Goal: Browse casually

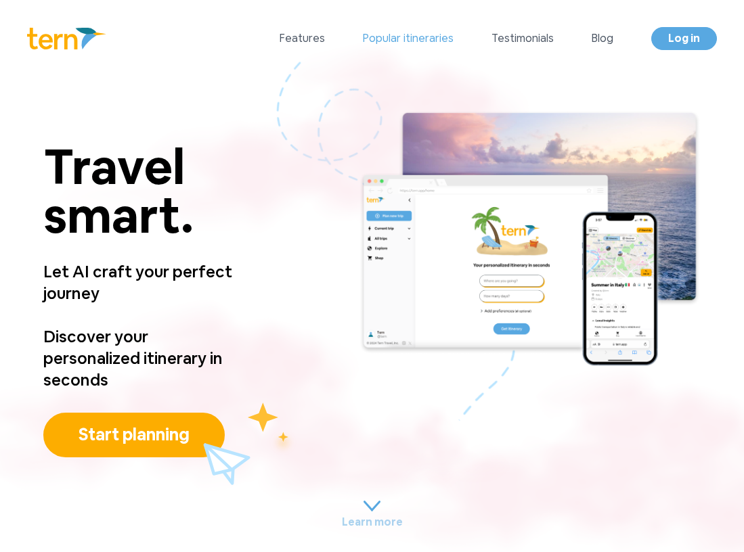
click at [401, 33] on link "Popular itineraries" at bounding box center [408, 38] width 91 height 16
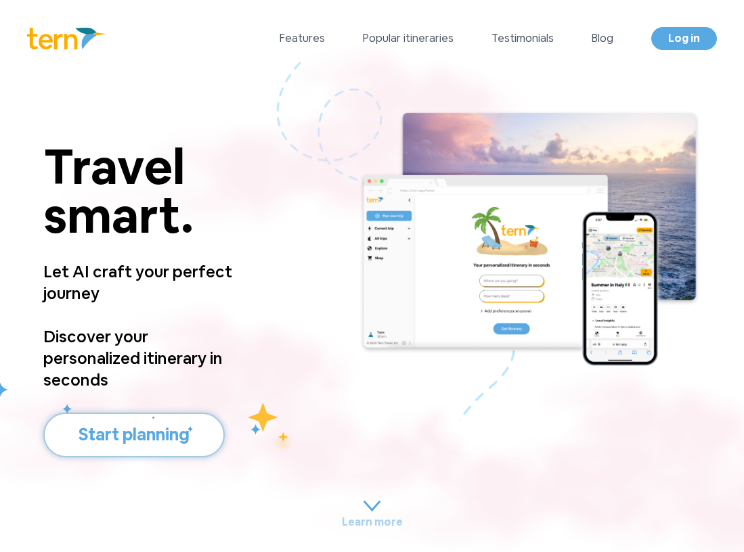
click at [138, 430] on button "Start planning" at bounding box center [133, 435] width 181 height 45
click at [130, 430] on button "Start planning" at bounding box center [133, 435] width 181 height 45
